Goal: Information Seeking & Learning: Learn about a topic

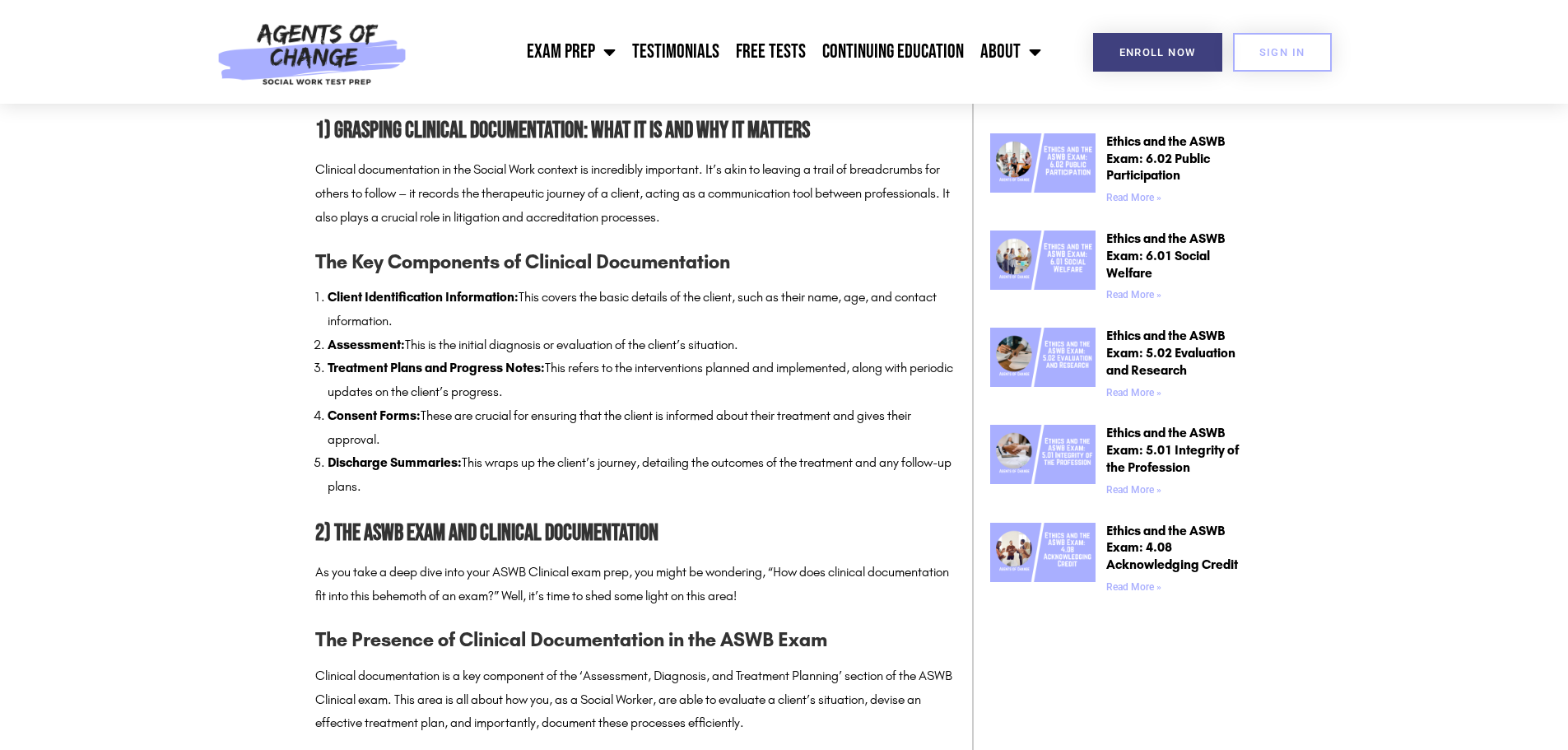
scroll to position [988, 0]
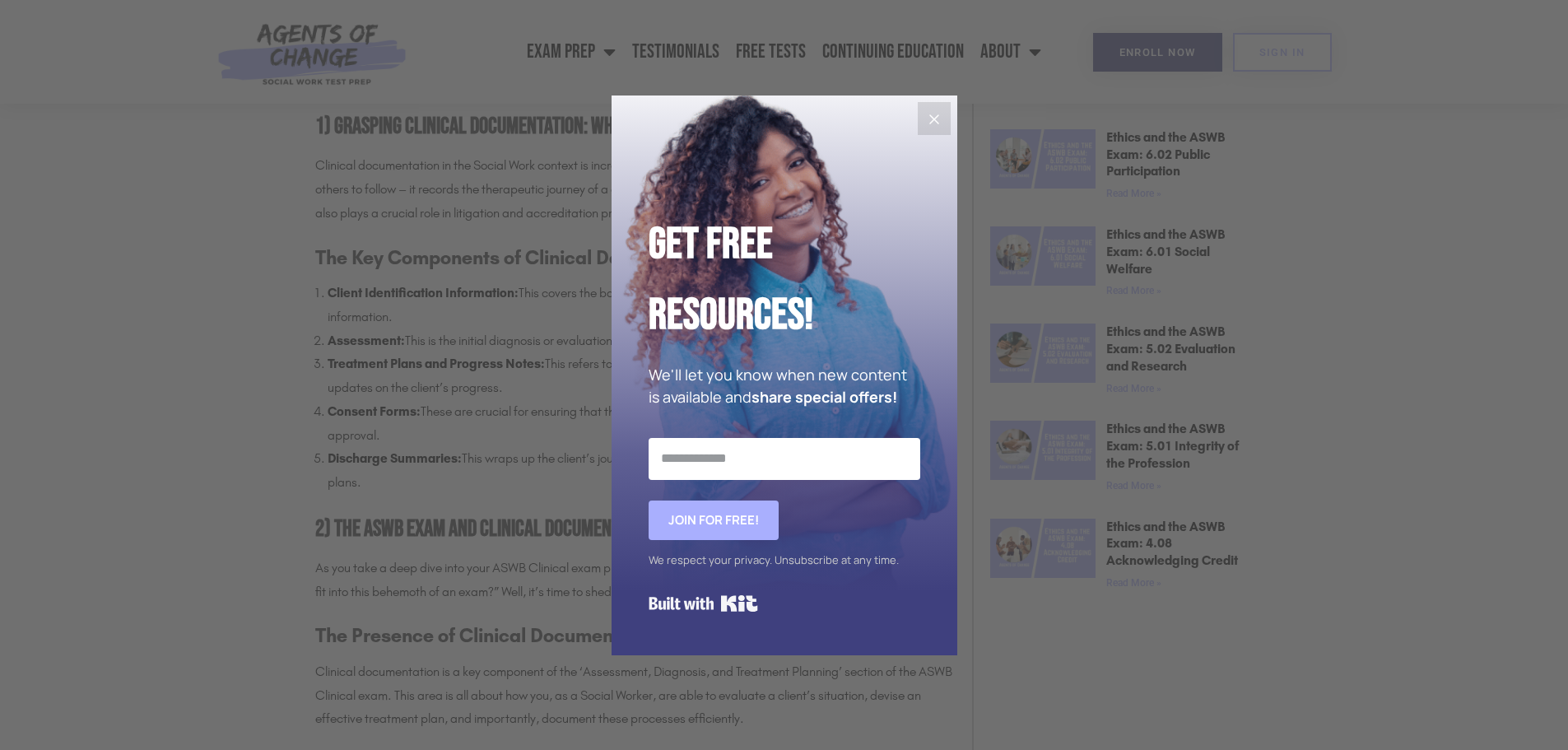
drag, startPoint x: 946, startPoint y: 125, endPoint x: 736, endPoint y: 98, distance: 211.7
click at [945, 125] on button "Close" at bounding box center [934, 118] width 33 height 33
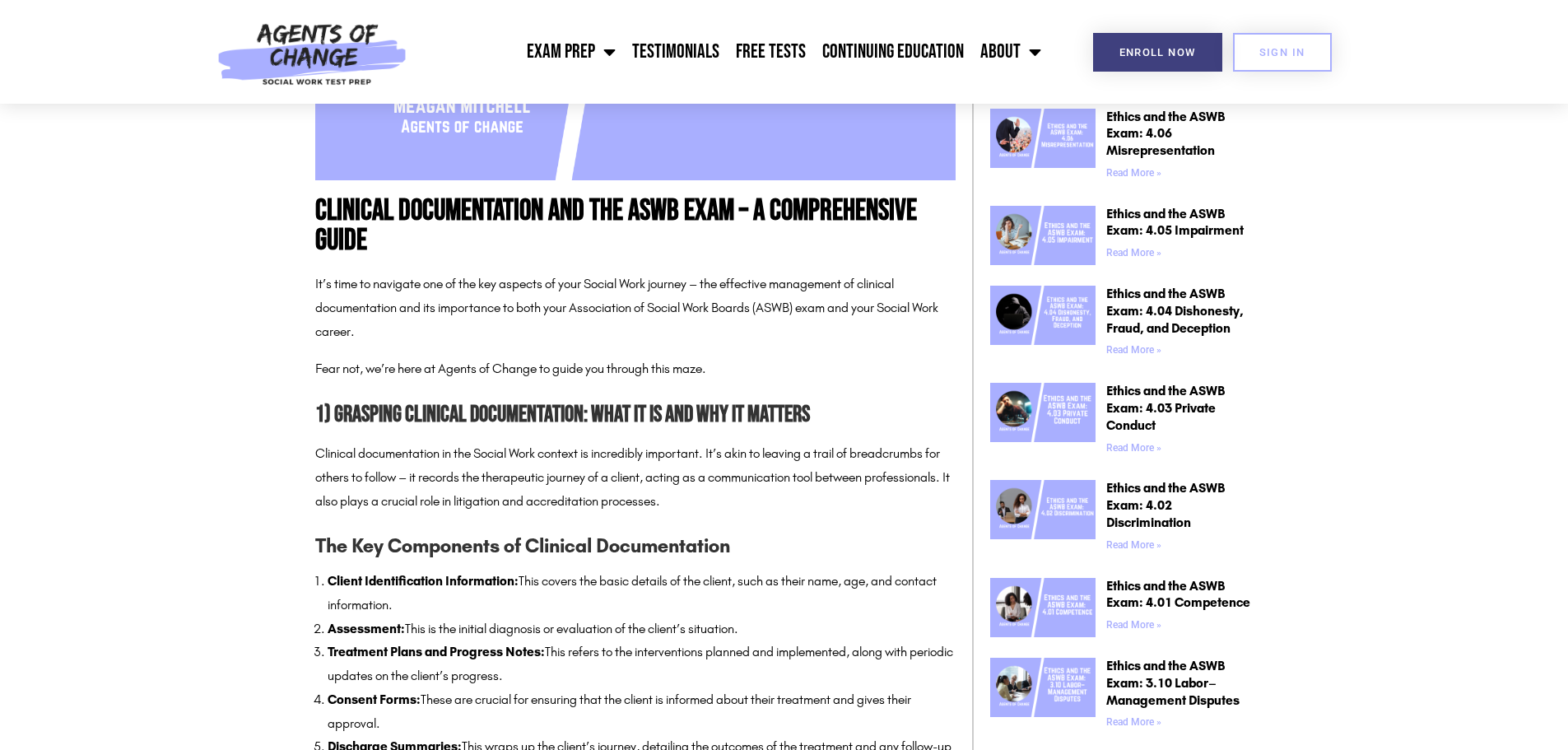
scroll to position [741, 0]
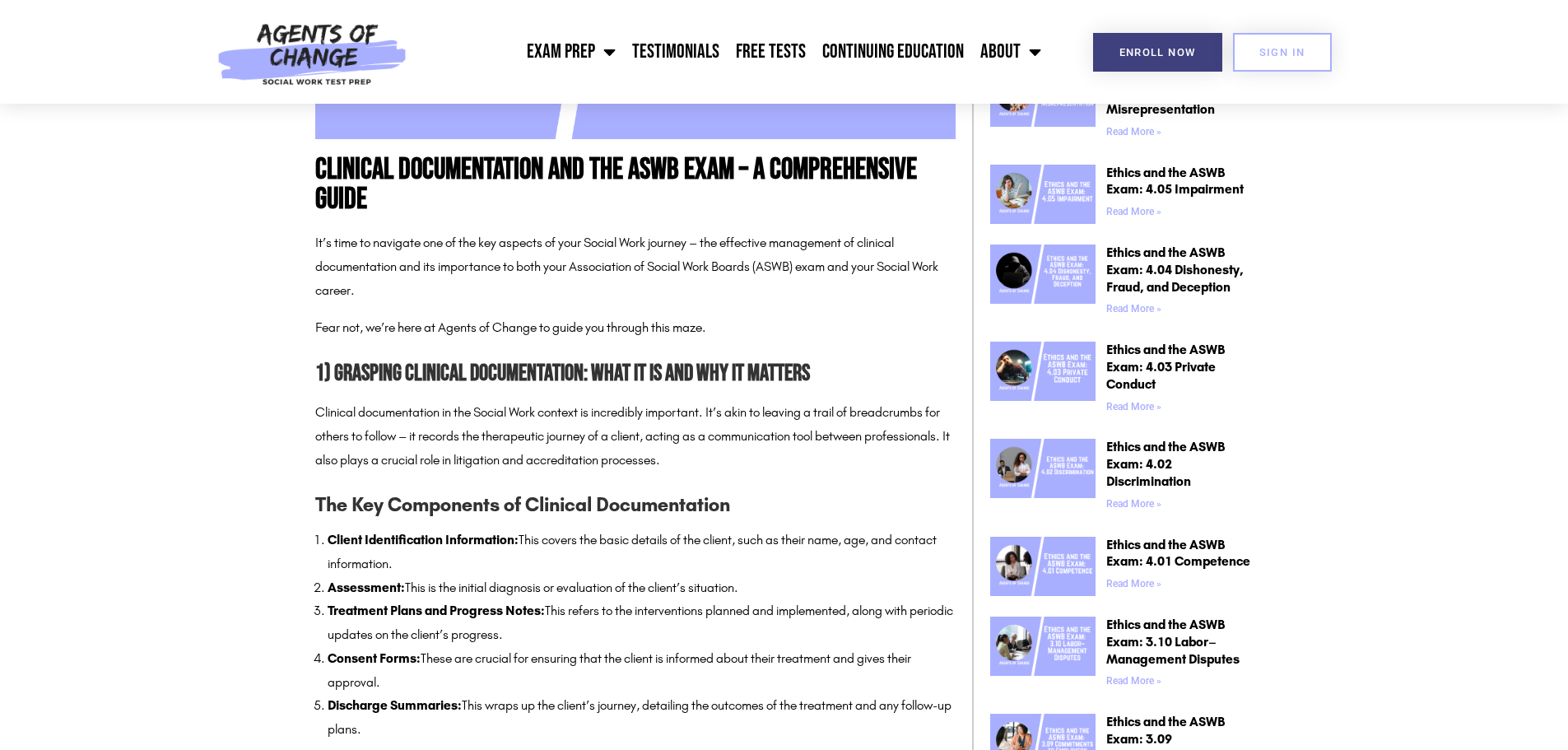
drag, startPoint x: 526, startPoint y: 537, endPoint x: 550, endPoint y: 573, distance: 43.3
click at [548, 572] on li "Client Identification Information: This covers the basic details of the client,…" at bounding box center [641, 552] width 628 height 48
click at [588, 603] on li "Treatment Plans and Progress Notes: This refers to the interventions planned an…" at bounding box center [641, 623] width 628 height 48
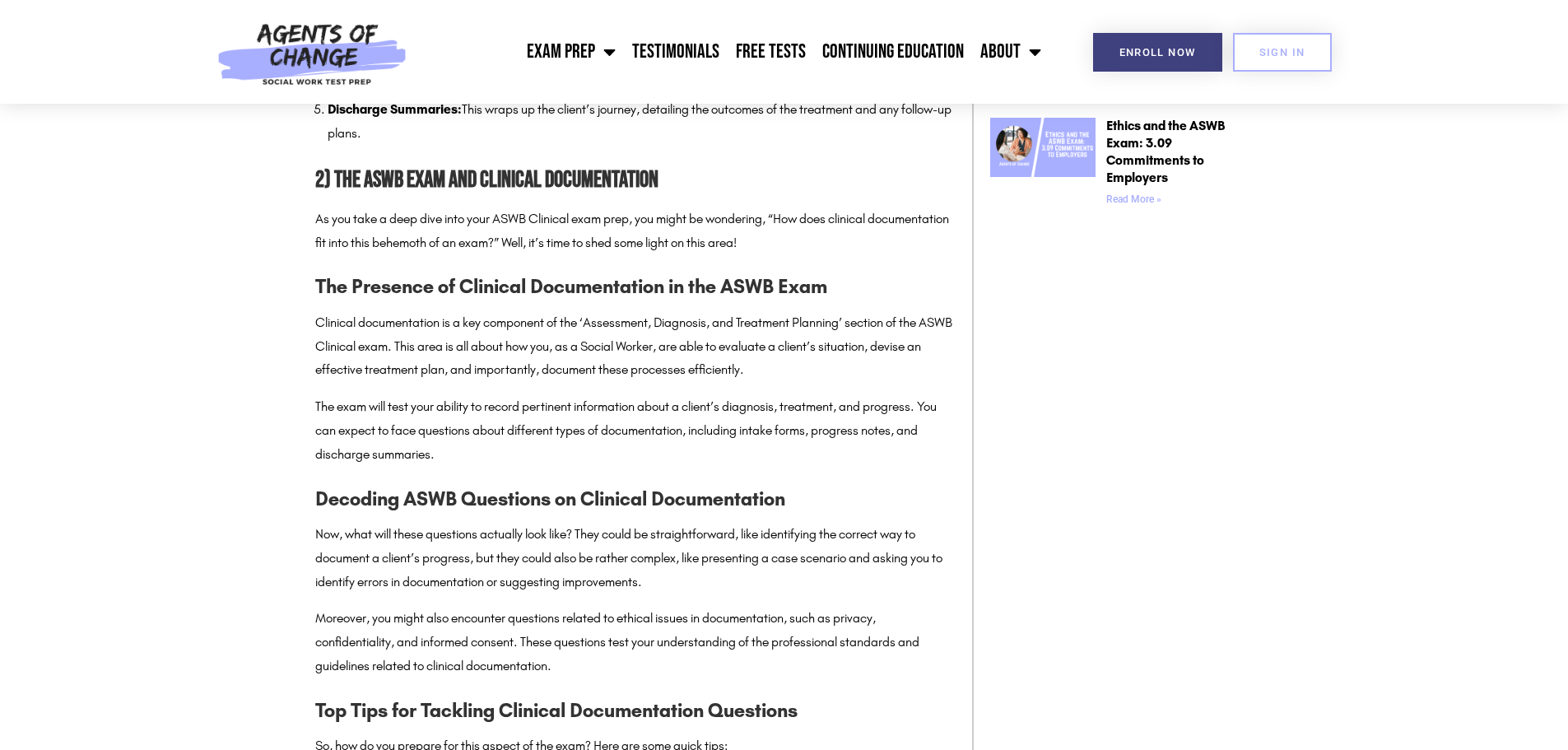
scroll to position [1234, 0]
